Goal: Information Seeking & Learning: Understand process/instructions

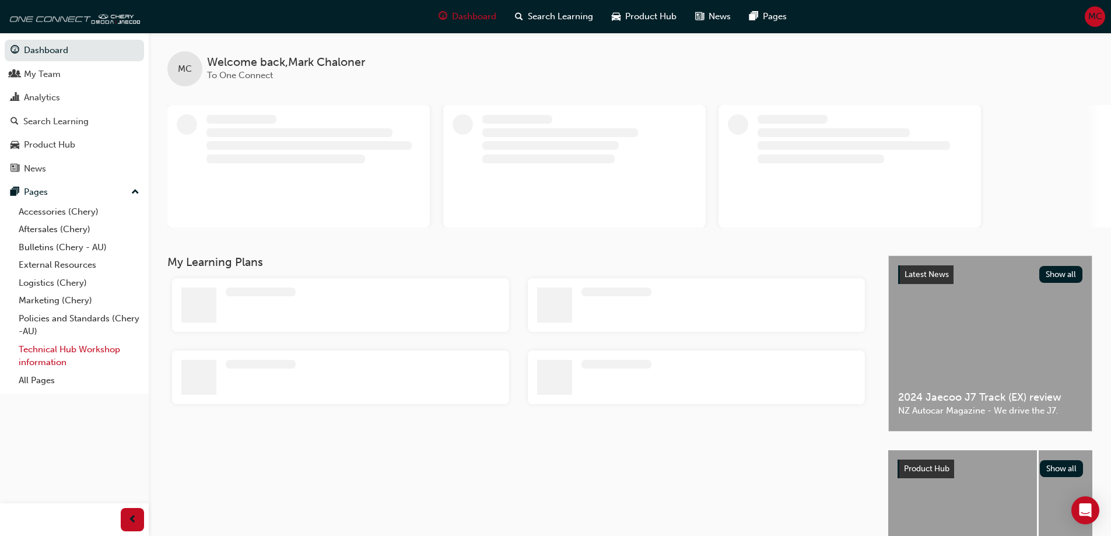
click at [60, 350] on link "Technical Hub Workshop information" at bounding box center [79, 356] width 130 height 31
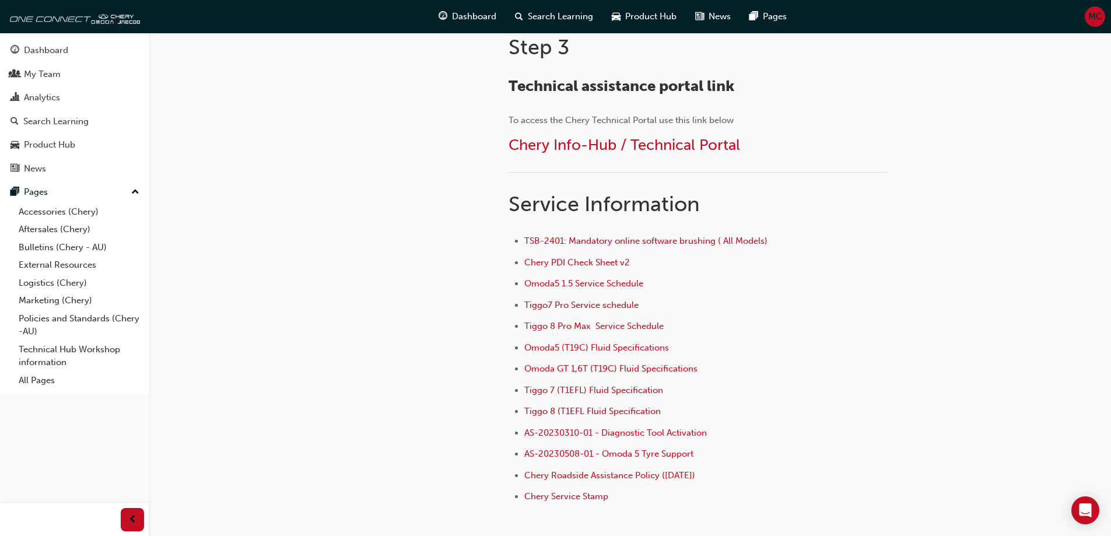
scroll to position [700, 0]
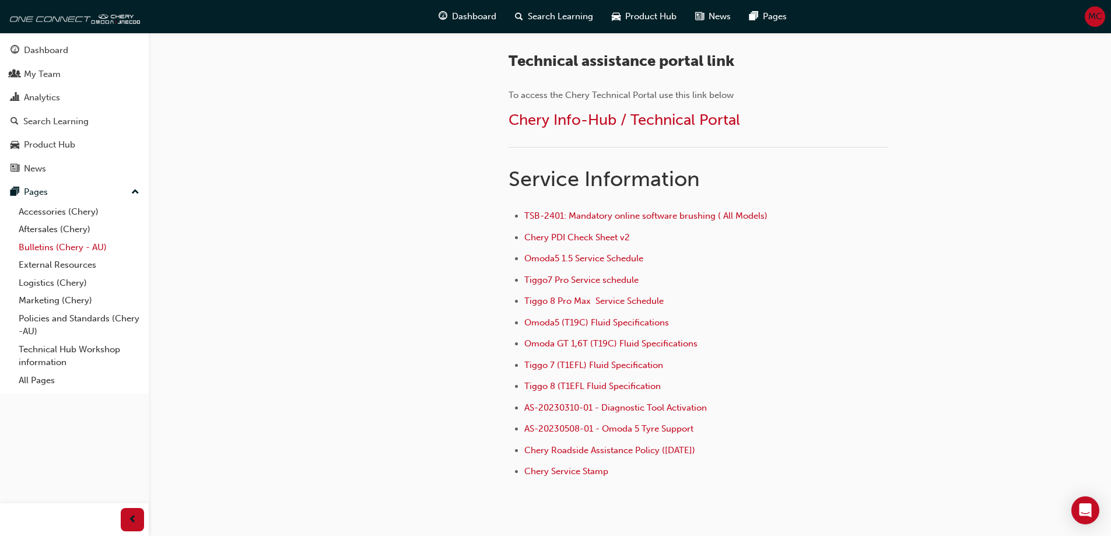
click at [40, 246] on link "Bulletins (Chery - AU)" at bounding box center [79, 248] width 130 height 18
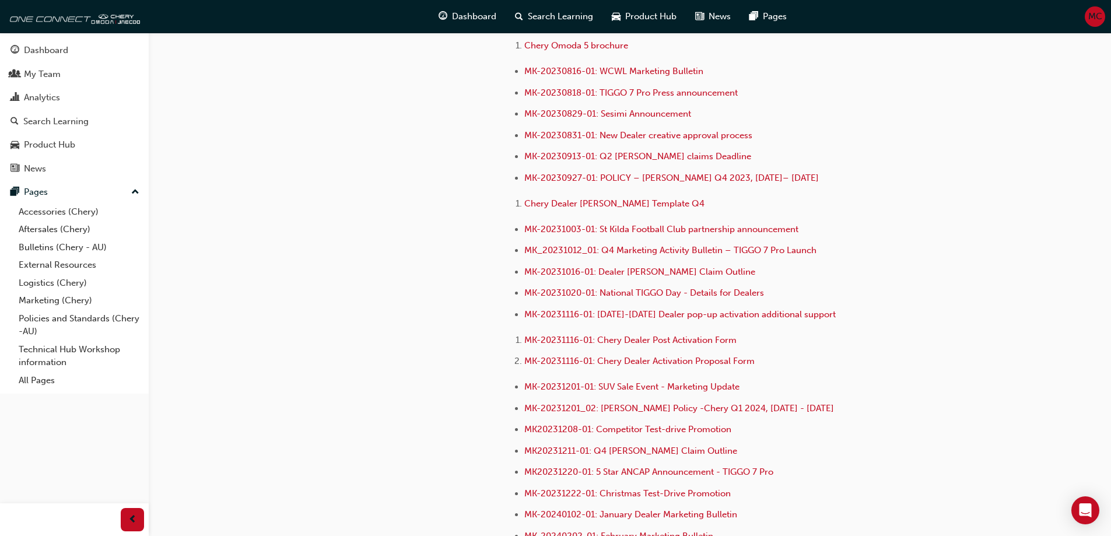
scroll to position [2333, 0]
click at [34, 384] on link "All Pages" at bounding box center [79, 380] width 130 height 18
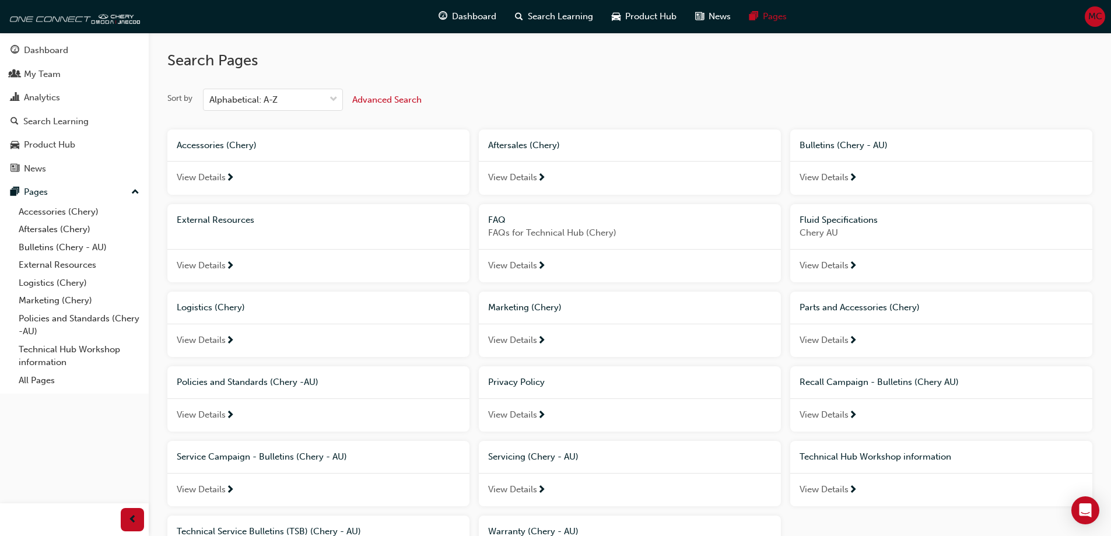
click at [525, 233] on span "FAQs for Technical Hub (Chery)" at bounding box center [629, 232] width 283 height 13
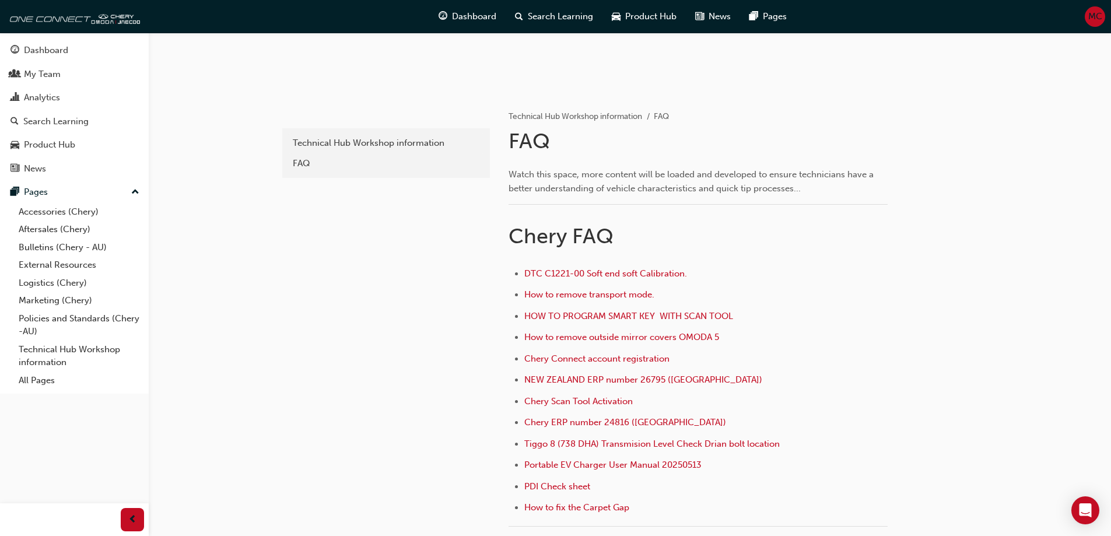
scroll to position [292, 0]
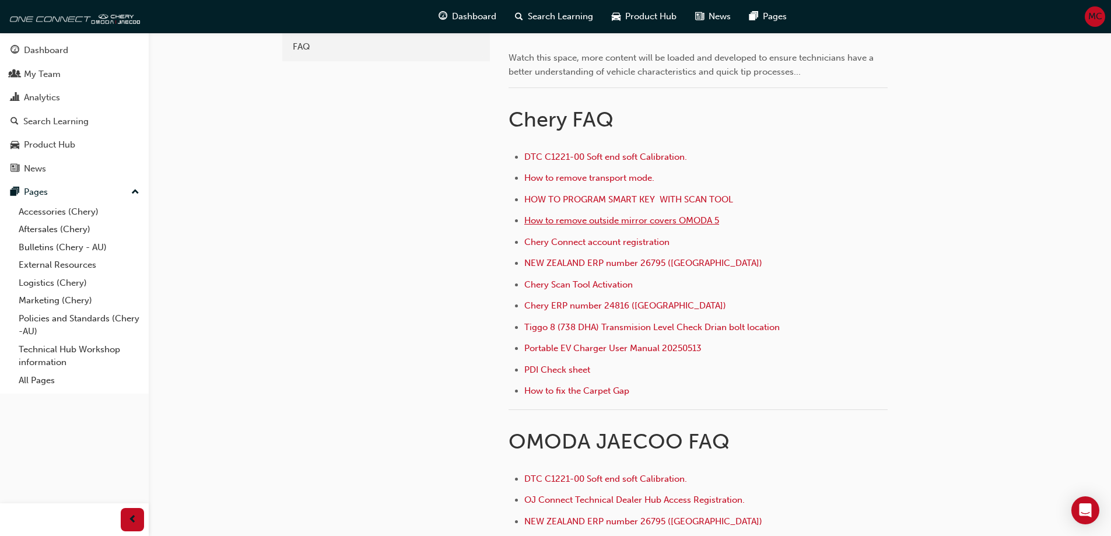
click at [643, 220] on span "How to remove outside mirror covers OMODA 5" at bounding box center [621, 220] width 195 height 10
